Goal: Check status: Check status

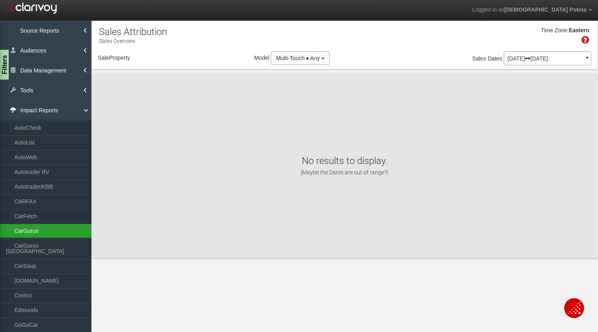
click at [31, 229] on link "CarGurus" at bounding box center [45, 230] width 91 height 14
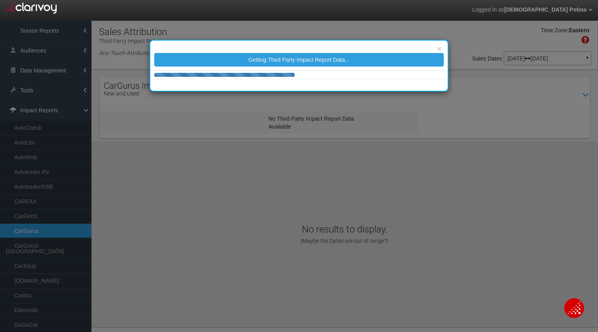
select select "25"
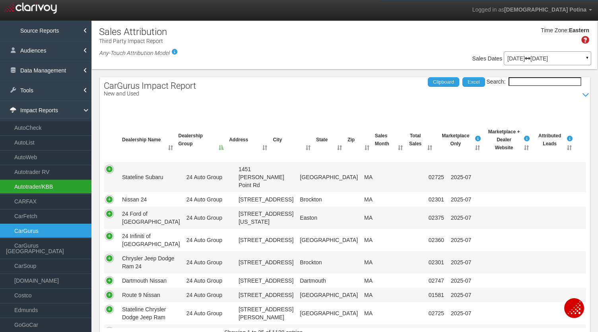
click at [46, 186] on link "Autotrader/KBB" at bounding box center [45, 186] width 91 height 14
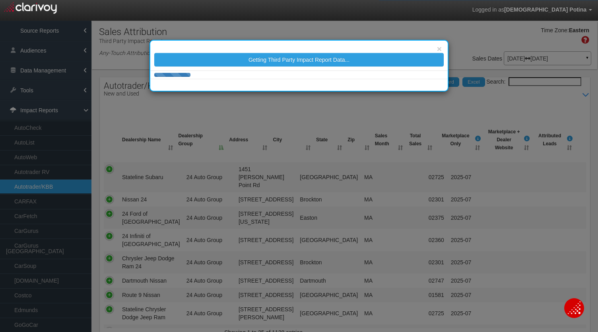
select select "25"
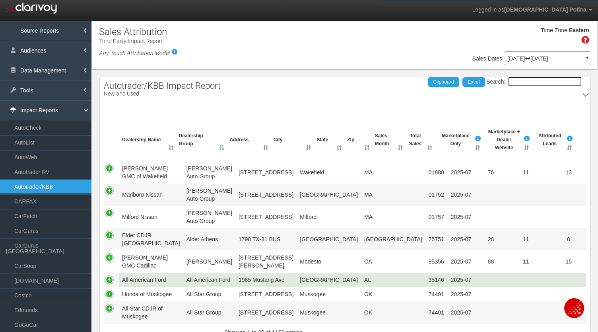
scroll to position [451, 0]
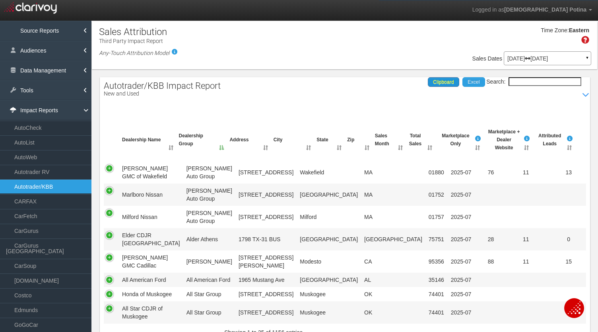
click at [434, 82] on span "Clipboard" at bounding box center [443, 82] width 21 height 6
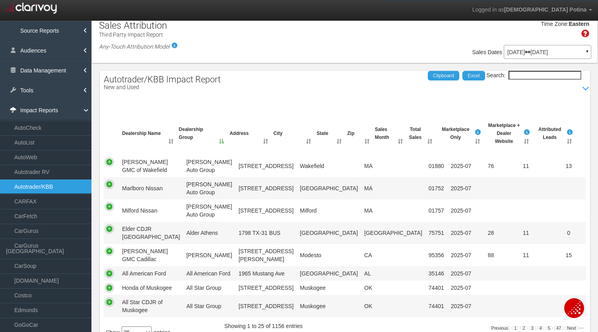
scroll to position [8, 0]
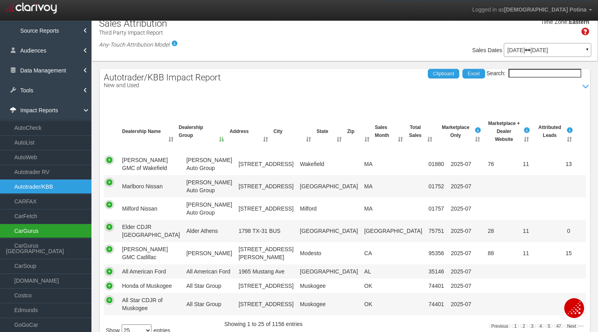
click at [34, 229] on link "CarGurus" at bounding box center [45, 230] width 91 height 14
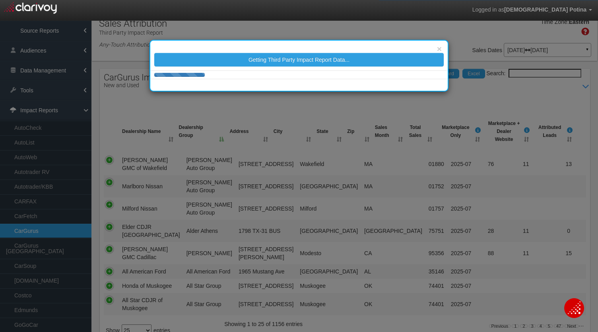
select select "25"
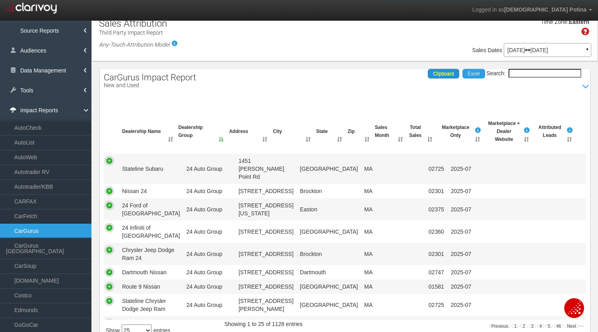
click at [438, 71] on span "Clipboard" at bounding box center [443, 74] width 21 height 6
click at [34, 182] on link "Autotrader/KBB" at bounding box center [45, 186] width 91 height 14
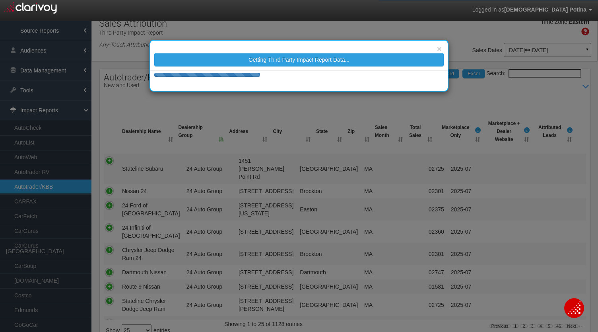
select select "25"
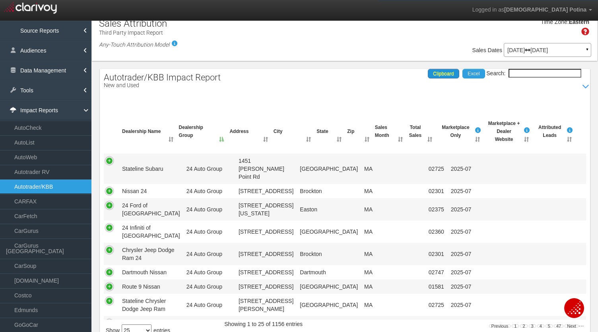
click at [439, 74] on span "Clipboard" at bounding box center [443, 74] width 21 height 6
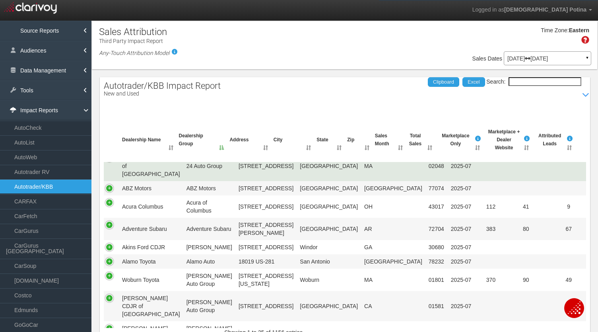
scroll to position [199, 0]
